Goal: Information Seeking & Learning: Check status

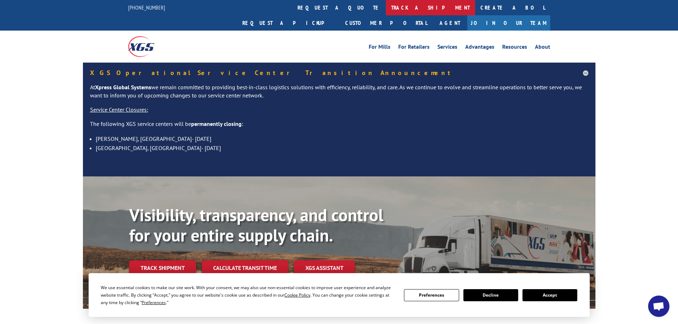
click at [386, 9] on link "track a shipment" at bounding box center [430, 7] width 89 height 15
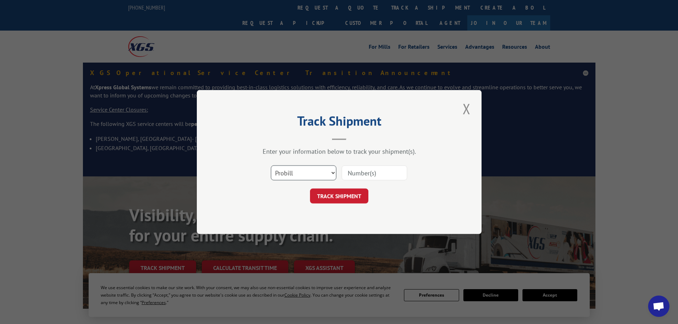
click at [322, 178] on select "Select category... Probill BOL PO" at bounding box center [304, 173] width 66 height 15
select select "bol"
click at [271, 166] on select "Select category... Probill BOL PO" at bounding box center [304, 173] width 66 height 15
click at [367, 167] on input at bounding box center [375, 173] width 66 height 15
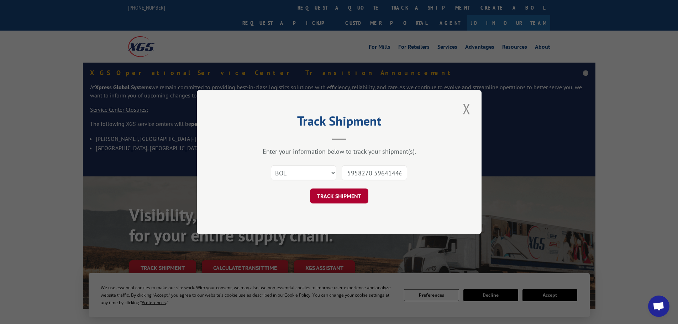
type input "5958270 59641446"
click at [331, 195] on button "TRACK SHIPMENT" at bounding box center [339, 196] width 58 height 15
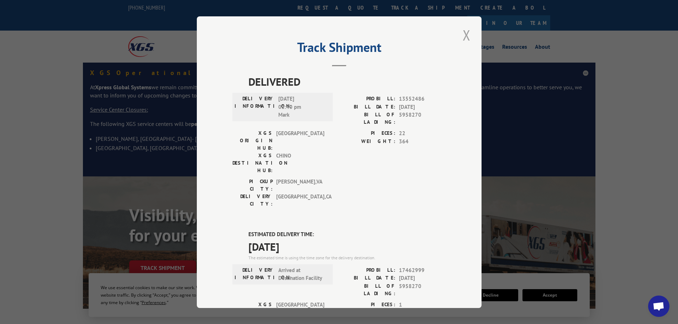
click at [465, 33] on button "Close modal" at bounding box center [467, 35] width 12 height 20
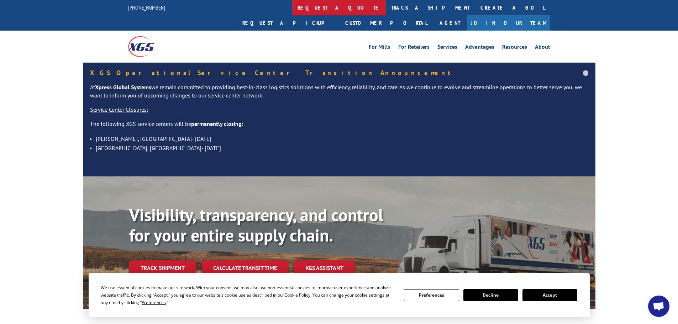
click at [292, 9] on link "request a quote" at bounding box center [339, 7] width 94 height 15
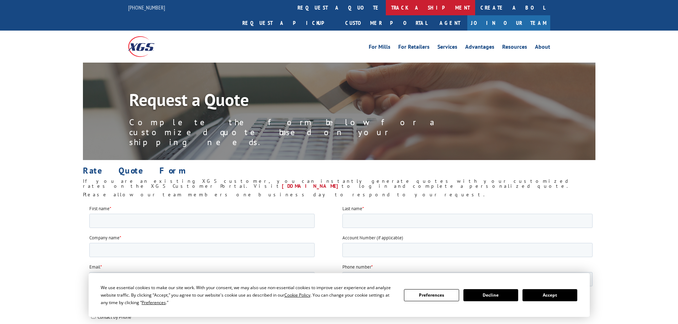
click at [386, 9] on link "track a shipment" at bounding box center [430, 7] width 89 height 15
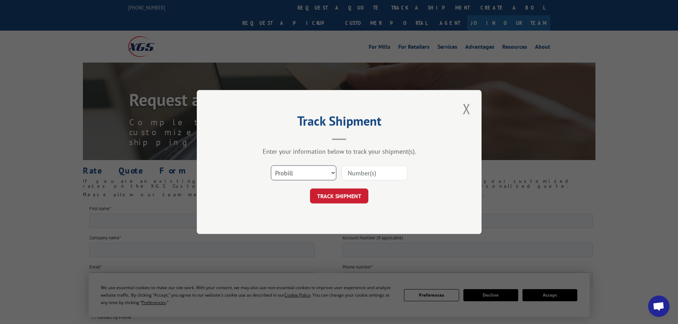
click at [319, 177] on select "Select category... Probill BOL PO" at bounding box center [304, 173] width 66 height 15
select select "bol"
click at [271, 166] on select "Select category... Probill BOL PO" at bounding box center [304, 173] width 66 height 15
click at [361, 178] on input at bounding box center [375, 173] width 66 height 15
click at [366, 177] on input at bounding box center [375, 173] width 66 height 15
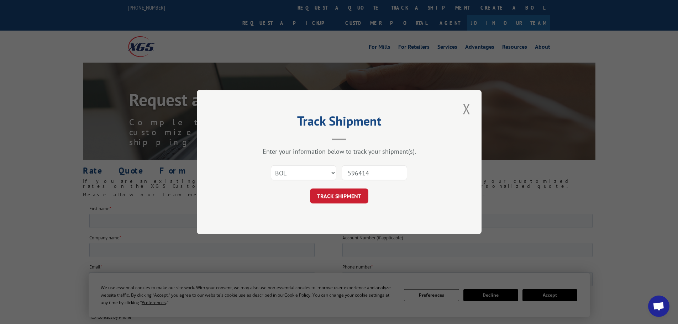
type input "5964146"
click button "TRACK SHIPMENT" at bounding box center [339, 196] width 58 height 15
